Goal: Check status: Check status

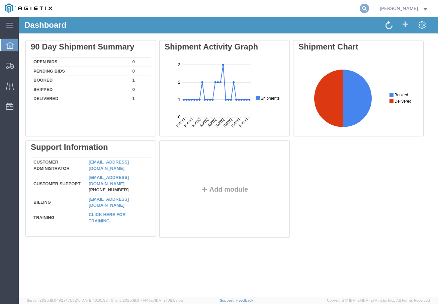
click at [369, 8] on icon at bounding box center [364, 8] width 9 height 9
paste input "56819772"
type input "56819772"
click at [370, 10] on form "56819772" at bounding box center [263, 8] width 214 height 17
click at [369, 9] on icon at bounding box center [364, 8] width 9 height 9
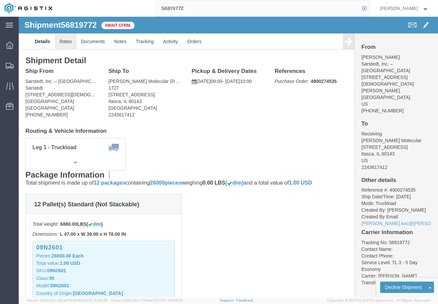
click link "Rates"
